Goal: Check status: Check status

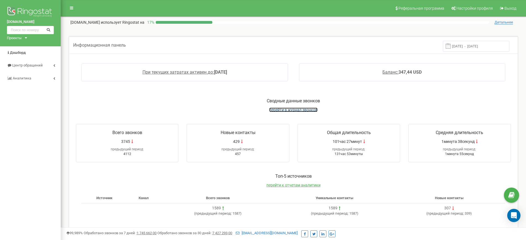
click at [291, 110] on span "перейти в журнал звонков" at bounding box center [293, 110] width 48 height 4
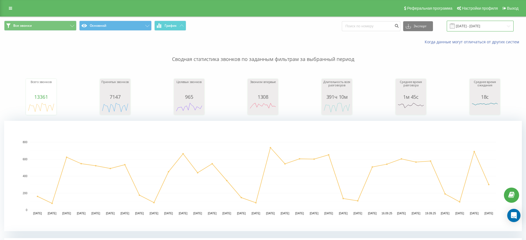
click at [487, 22] on input "[DATE] - [DATE]" at bounding box center [480, 26] width 67 height 11
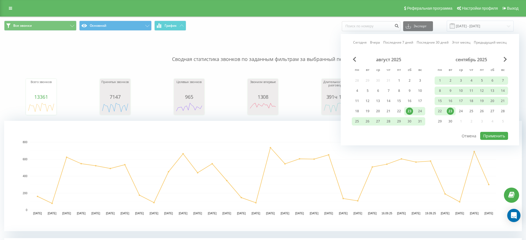
click at [452, 110] on div "23" at bounding box center [450, 111] width 7 height 7
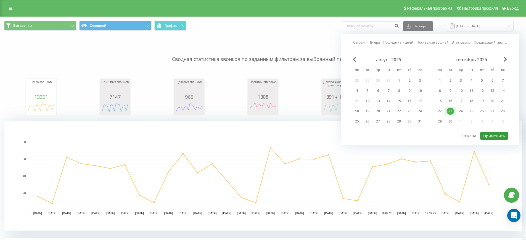
click at [496, 134] on button "Применить" at bounding box center [494, 136] width 28 height 8
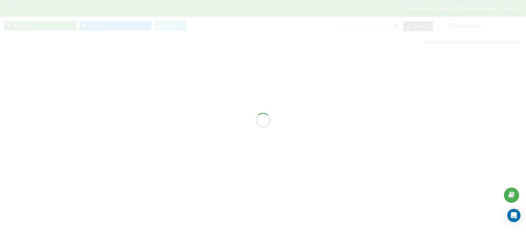
type input "[DATE] - [DATE]"
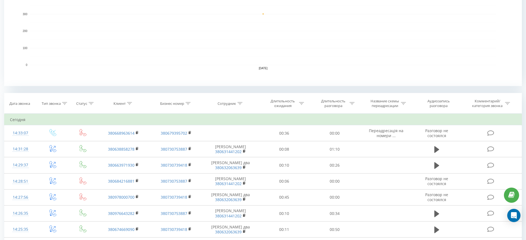
scroll to position [207, 0]
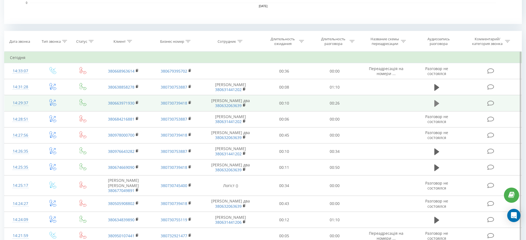
click at [437, 102] on icon at bounding box center [436, 104] width 5 height 8
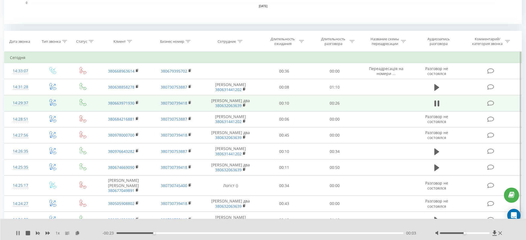
click at [17, 233] on icon at bounding box center [16, 233] width 1 height 4
